Goal: Feedback & Contribution: Submit feedback/report problem

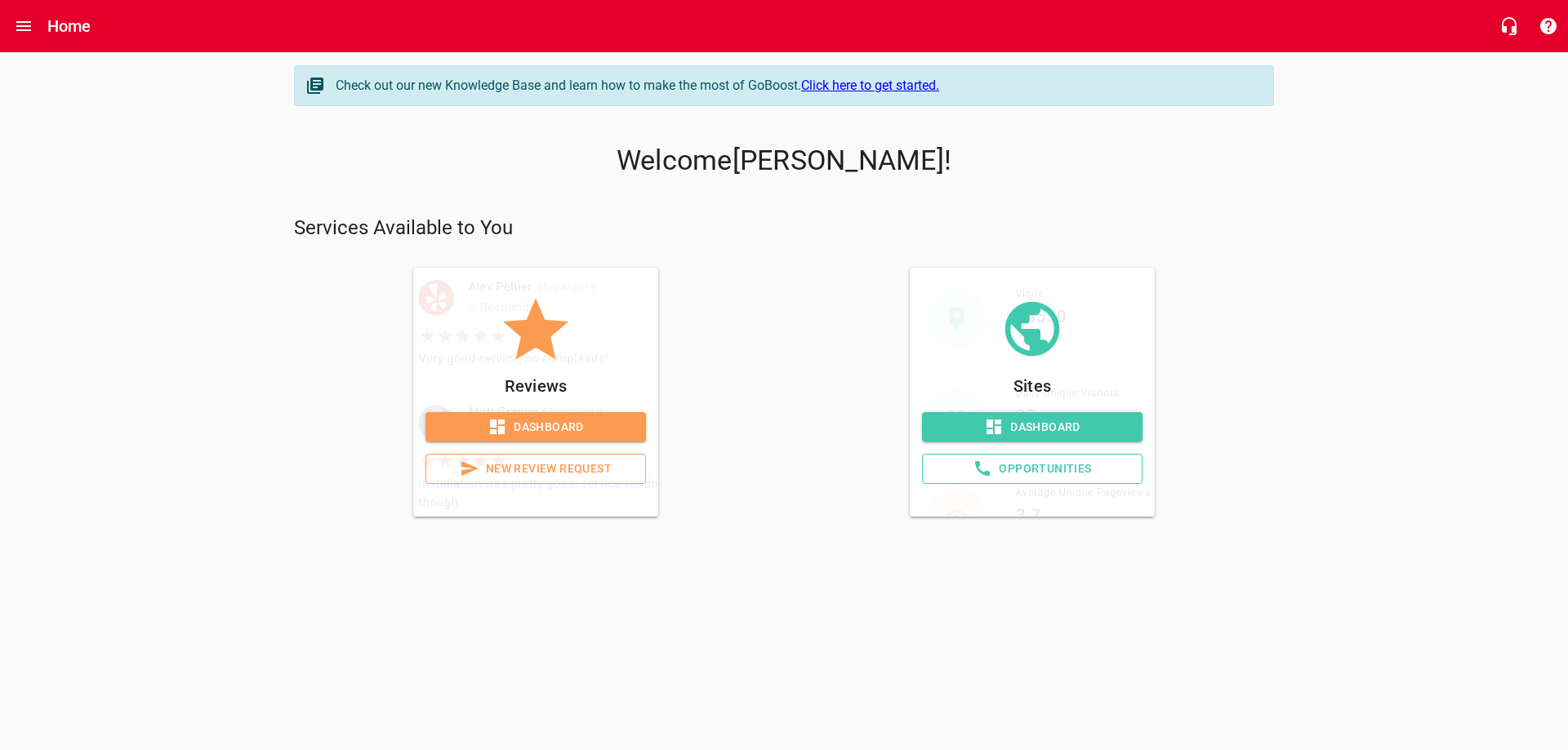
click at [529, 421] on span "Dashboard" at bounding box center [536, 427] width 195 height 20
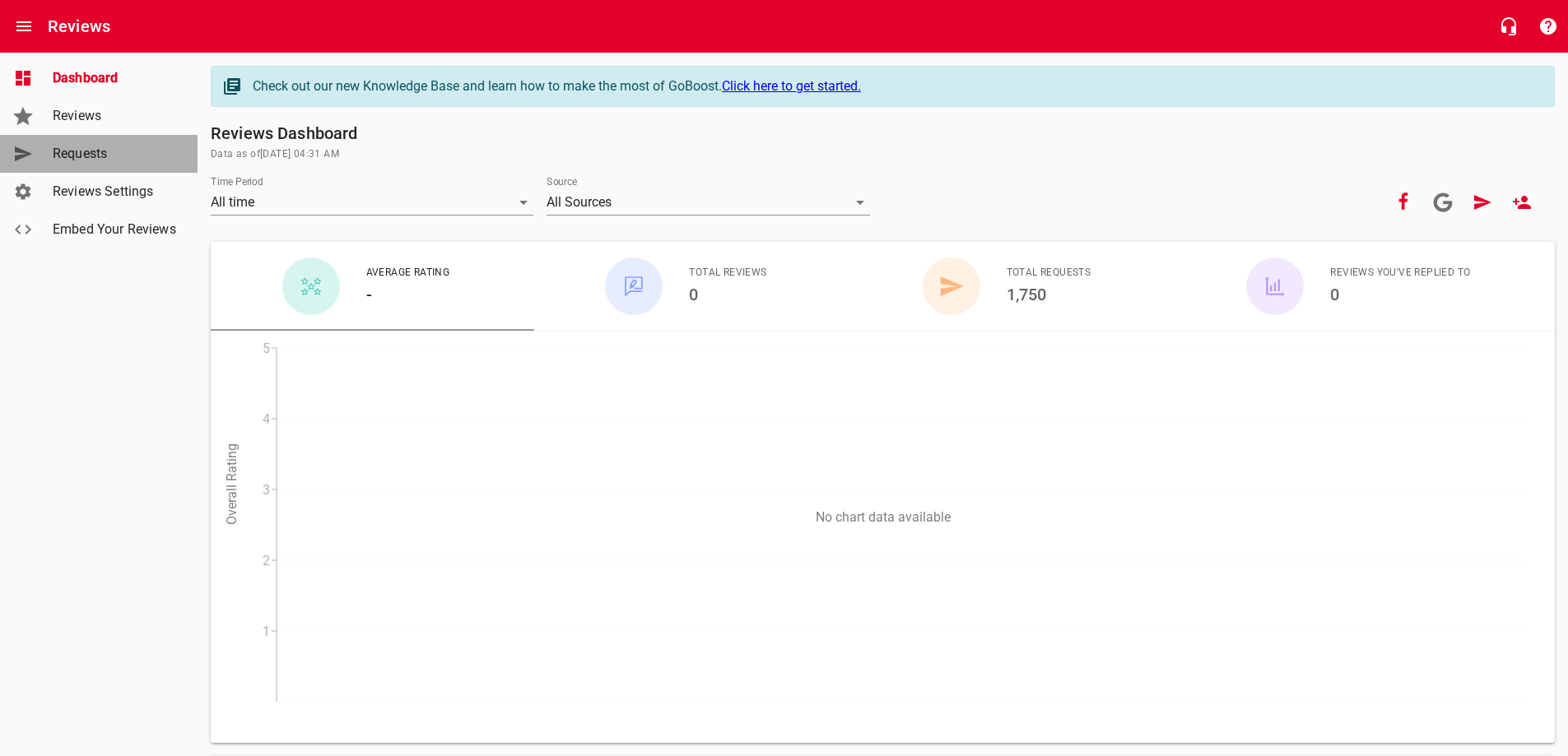
click at [105, 156] on span "Requests" at bounding box center [115, 154] width 125 height 19
